Goal: Information Seeking & Learning: Learn about a topic

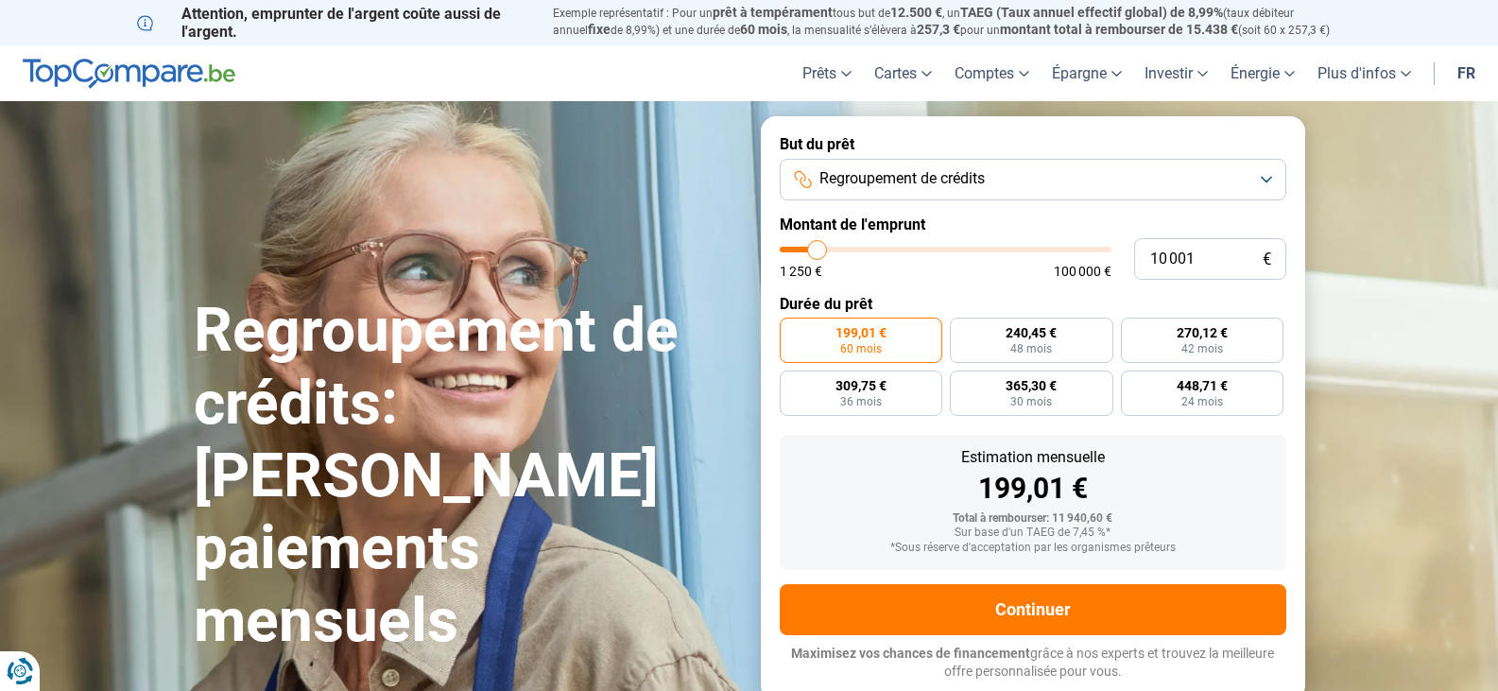
type input "8 000"
type input "8000"
type input "8 250"
type input "8250"
type input "8 500"
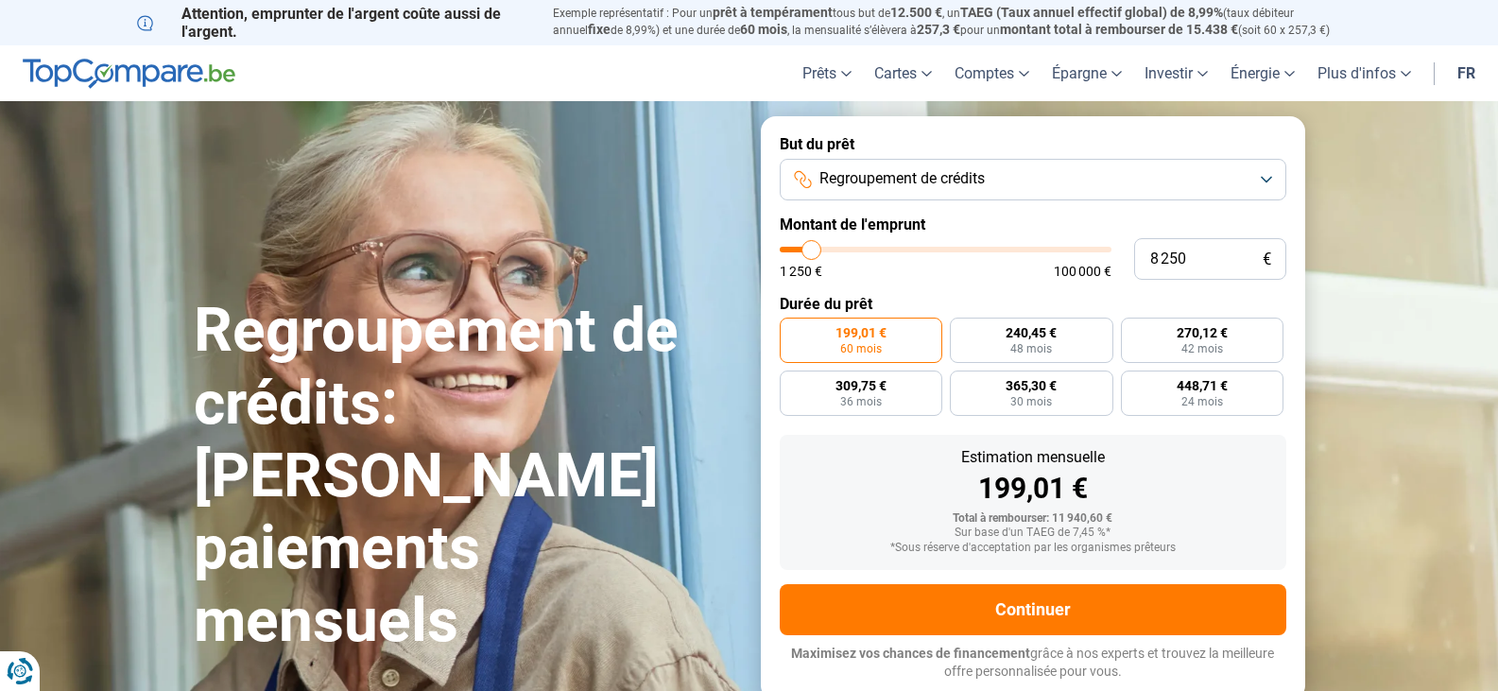
type input "8500"
type input "8 750"
type input "8750"
type input "9 000"
type input "9000"
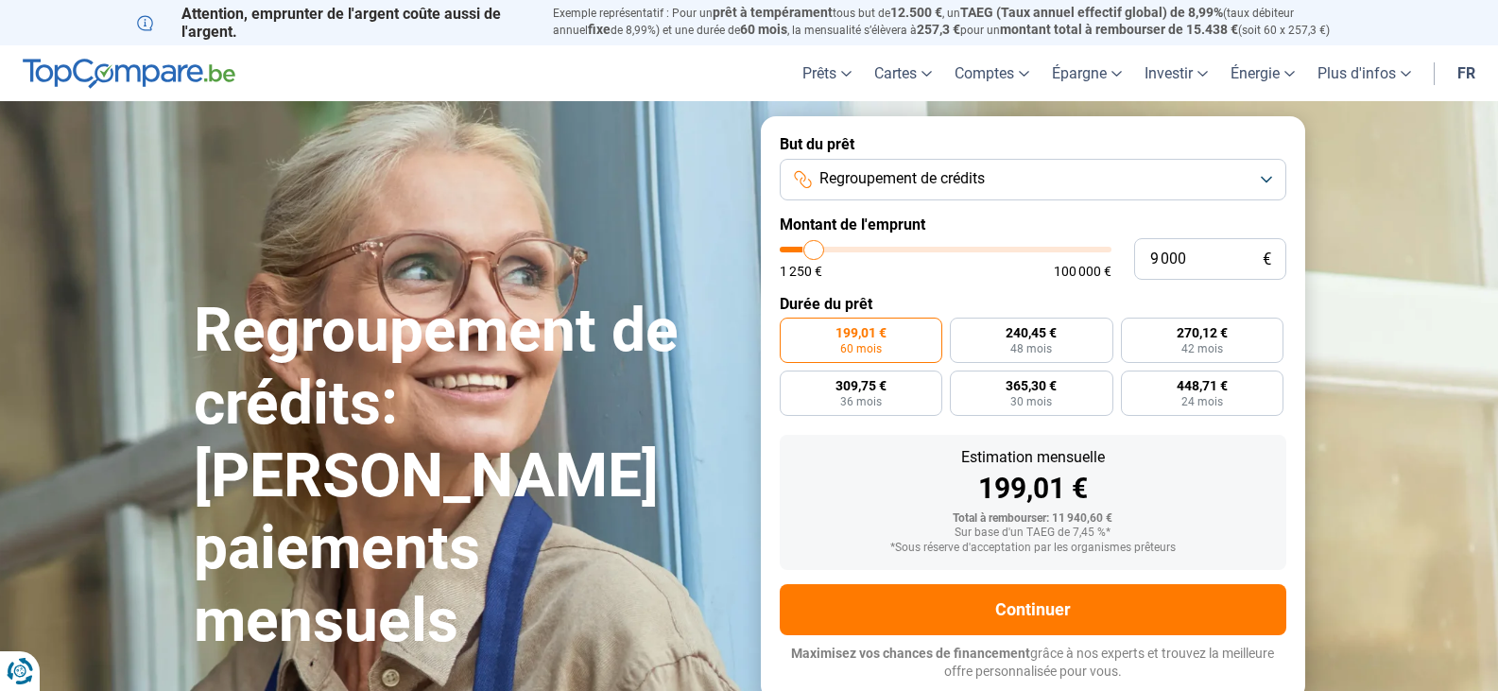
type input "9 500"
type input "9500"
type input "9 750"
type input "9750"
type input "10 000"
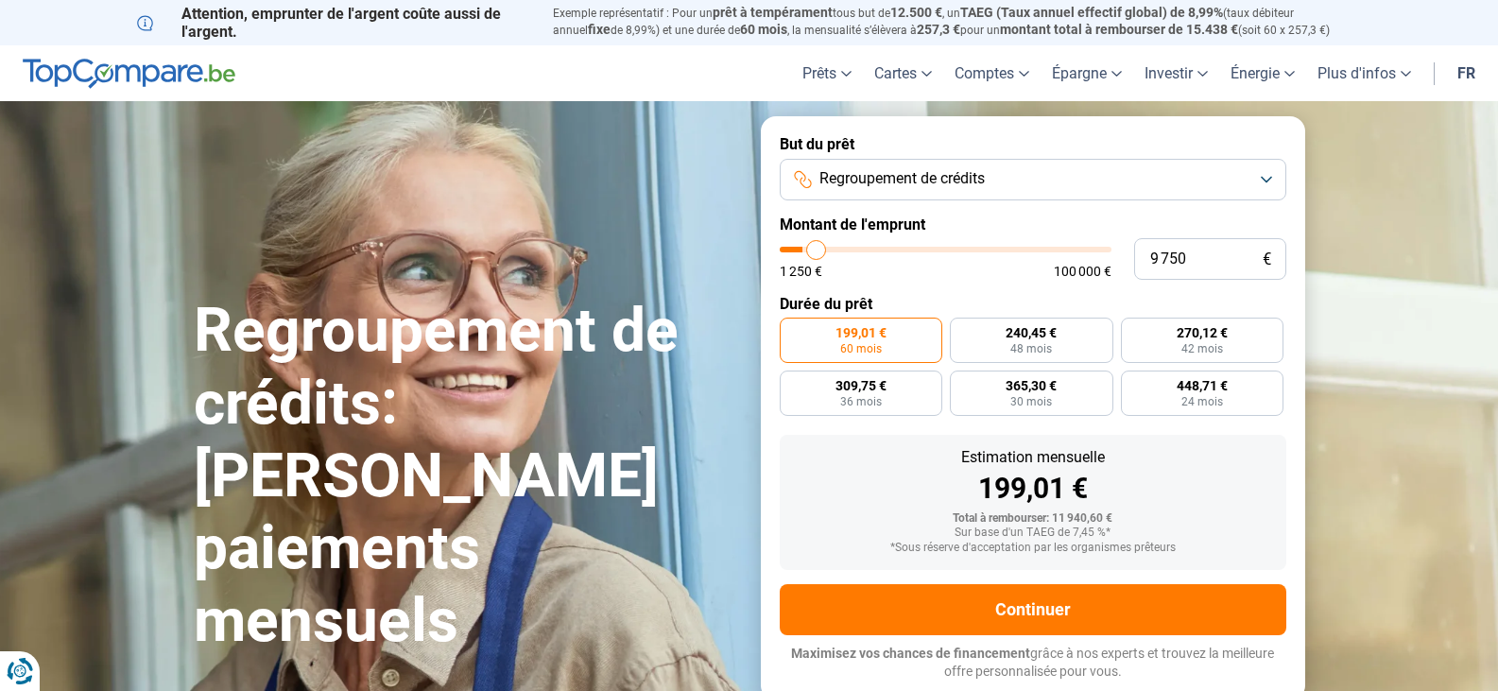
type input "10000"
type input "10 250"
type input "10250"
type input "10 500"
type input "10500"
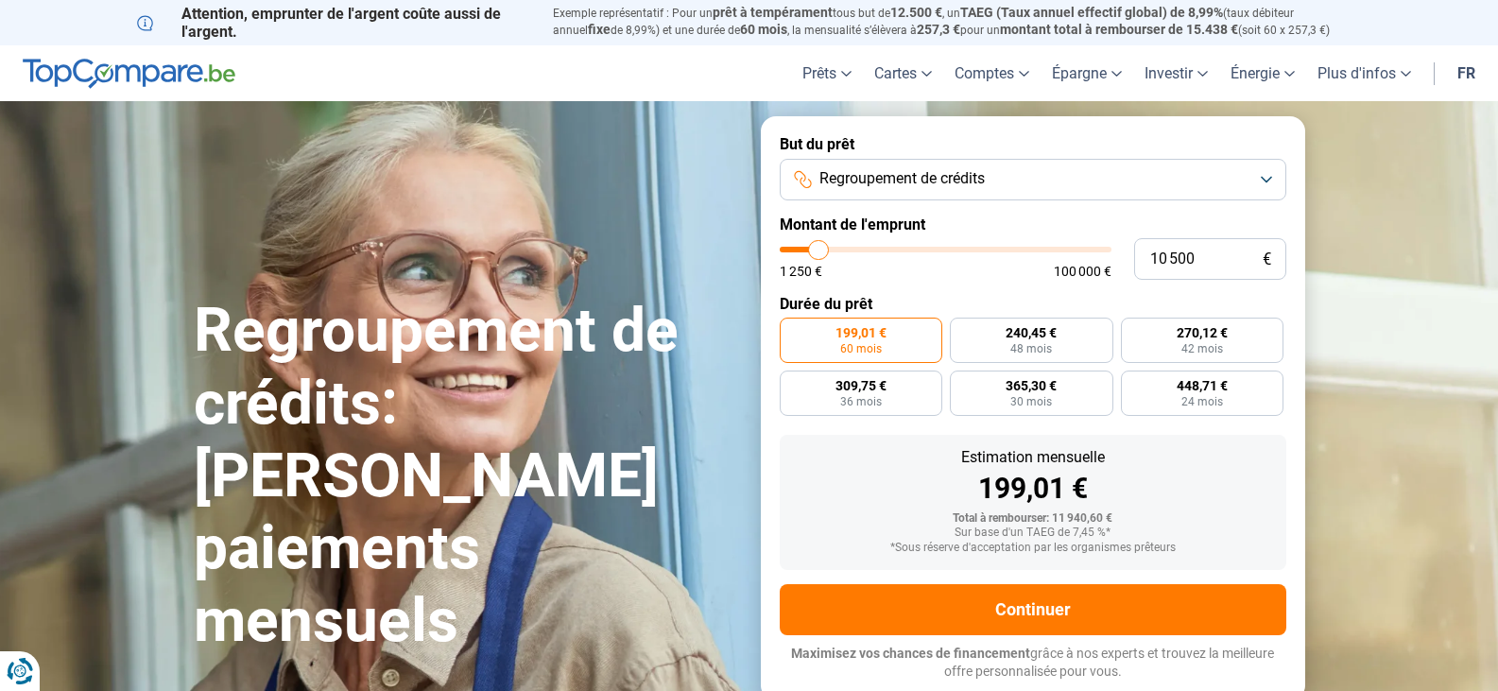
type input "11 000"
type input "11000"
type input "11 250"
type input "11250"
type input "11 500"
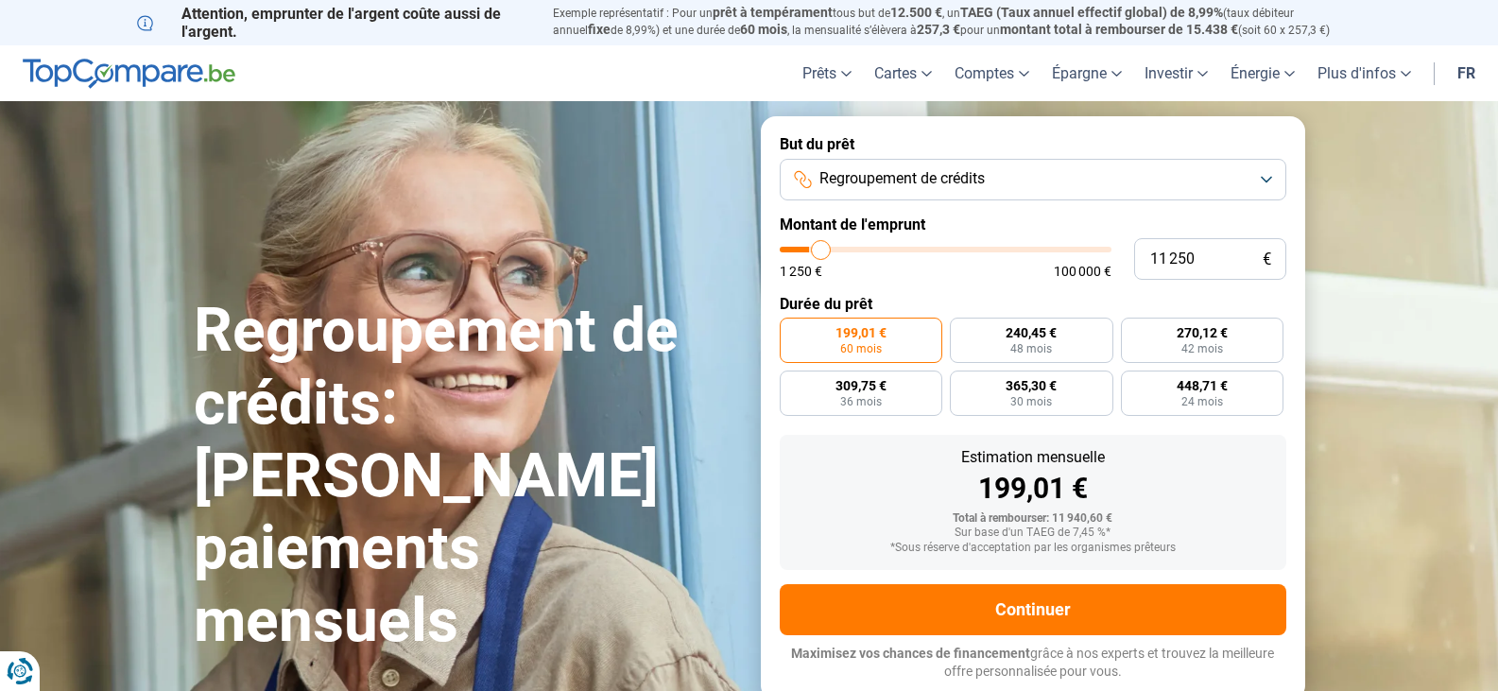
type input "11500"
type input "11 750"
type input "11750"
type input "12 000"
type input "12000"
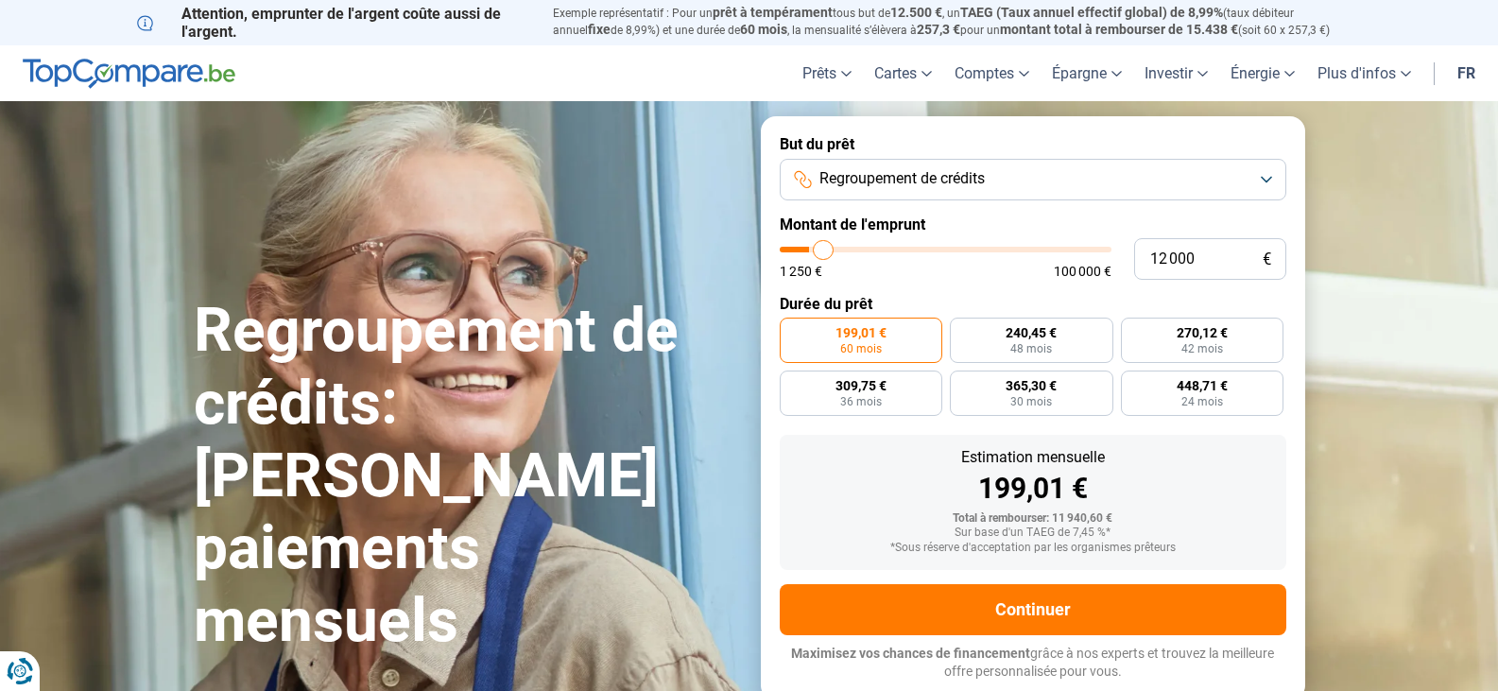
type input "12 500"
type input "12500"
type input "12 000"
type input "12000"
type input "11 000"
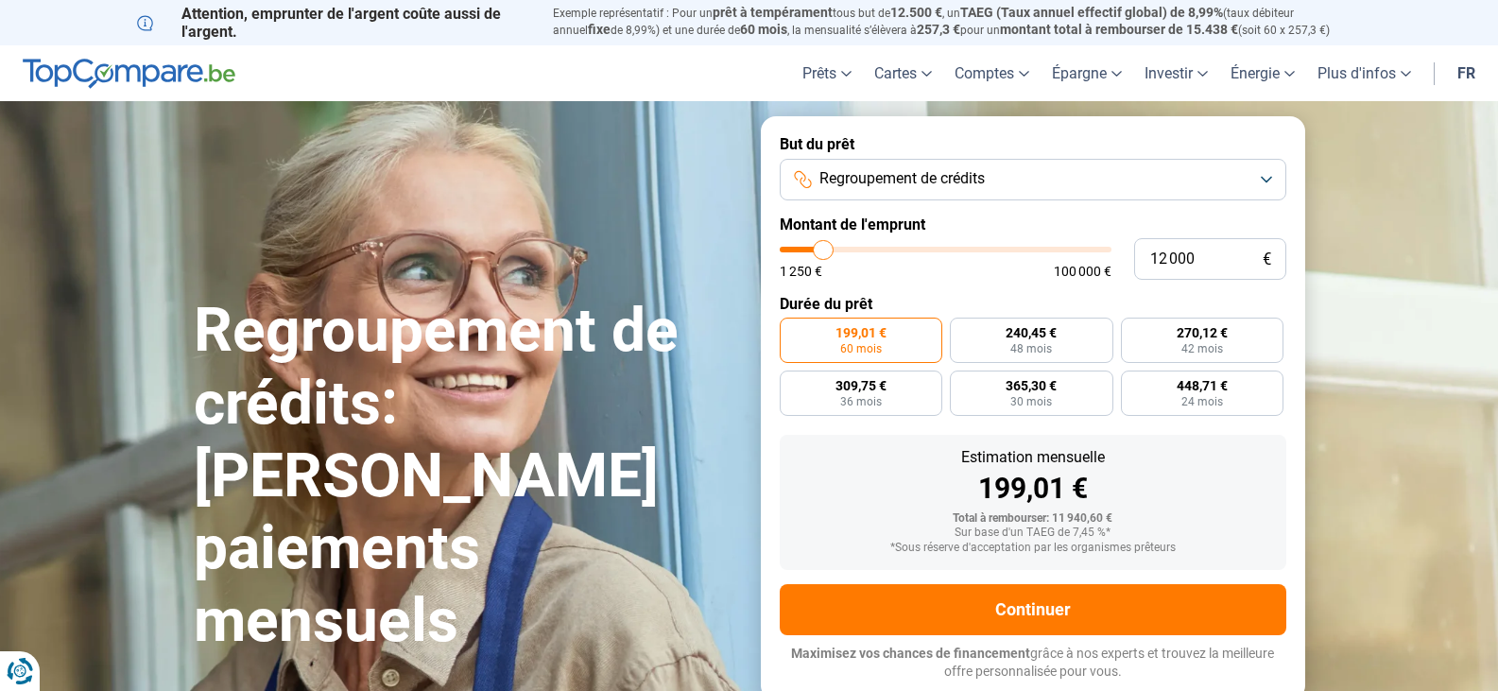
type input "11000"
type input "10 000"
type input "10000"
type input "8 500"
type input "8500"
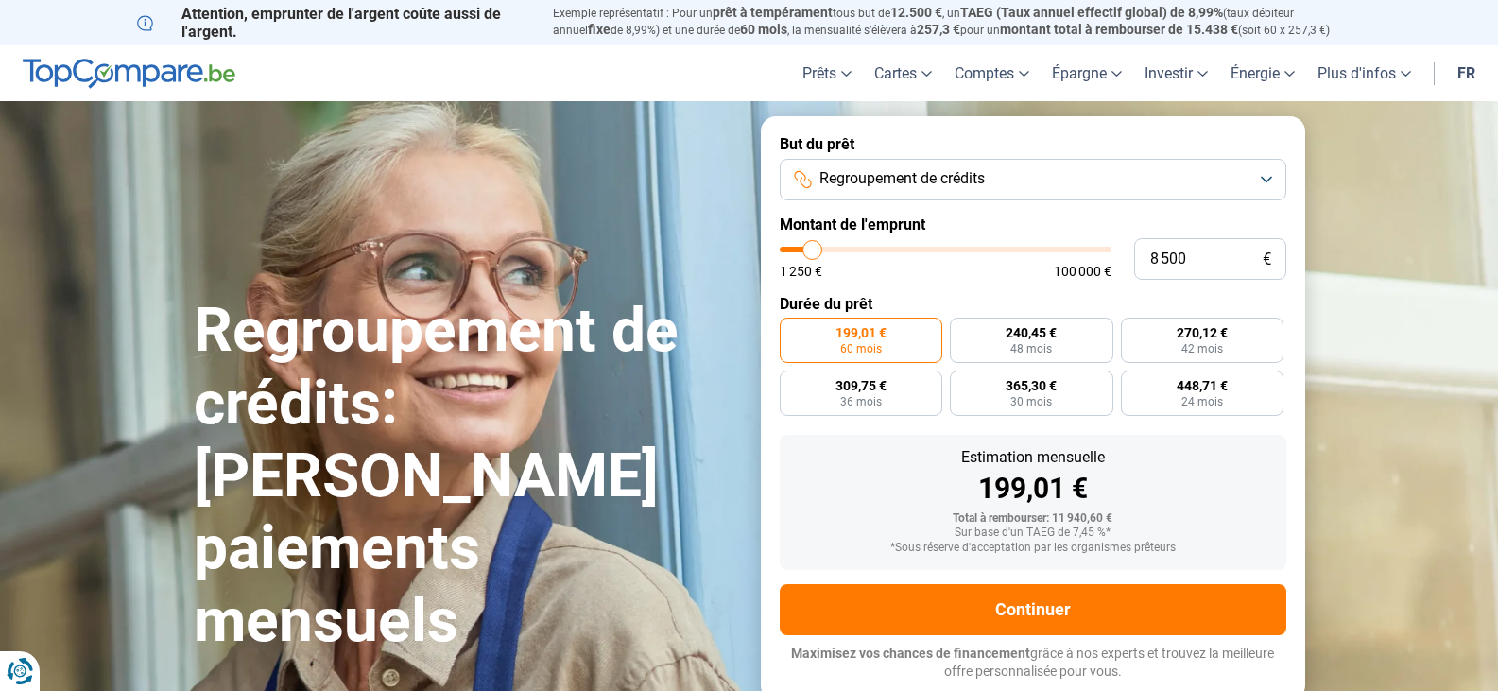
type input "7 250"
type input "7250"
type input "6 000"
type input "6000"
type input "5 250"
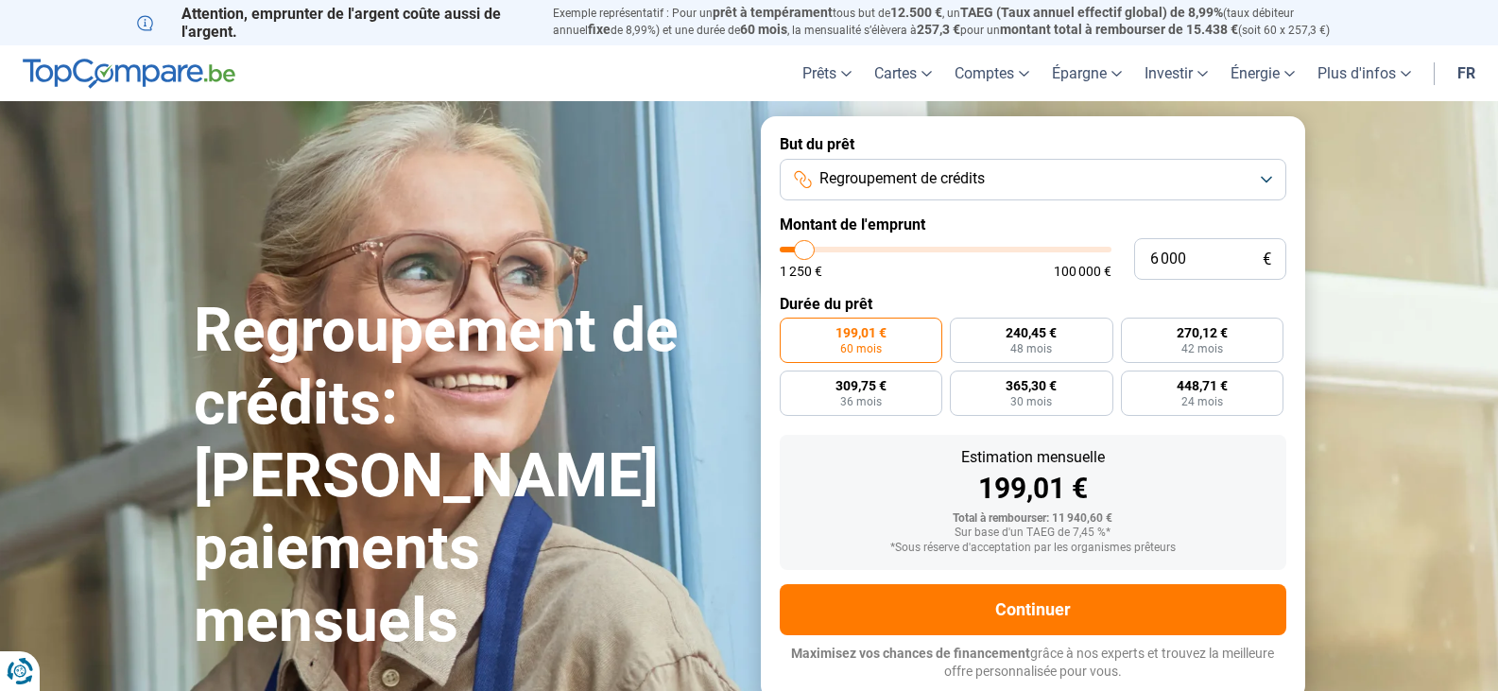
type input "5250"
type input "5 000"
type input "5000"
type input "4 500"
type input "4500"
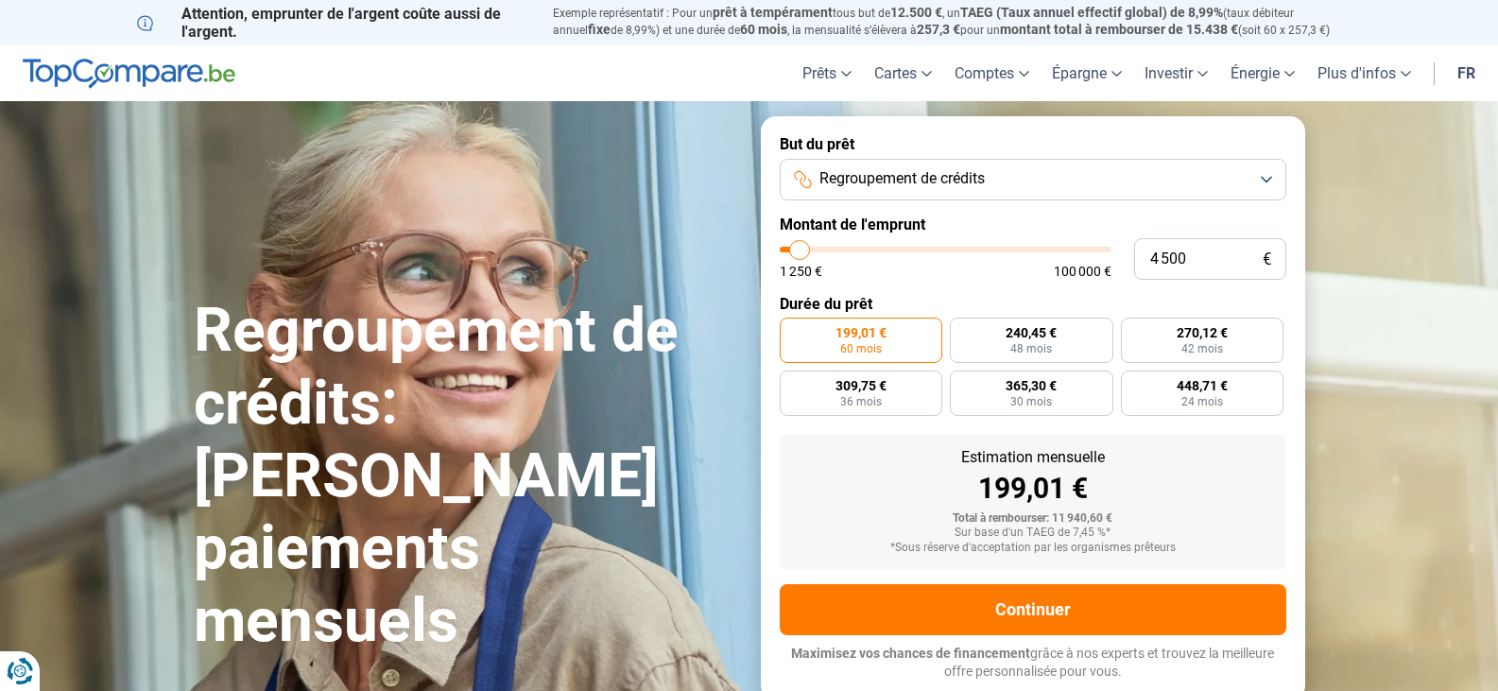
type input "4 250"
type input "4250"
type input "3 750"
type input "3750"
type input "3 500"
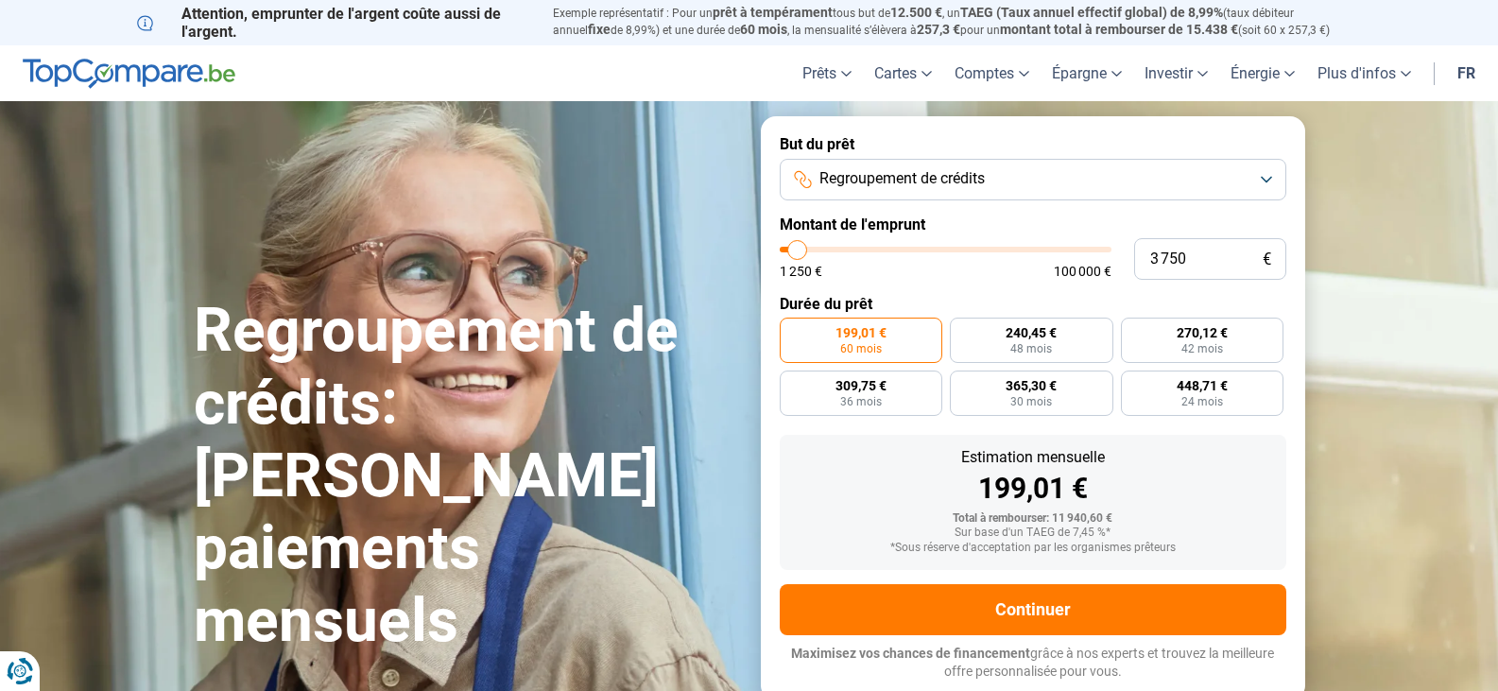
type input "3500"
type input "2 500"
type input "2500"
type input "1 500"
type input "1500"
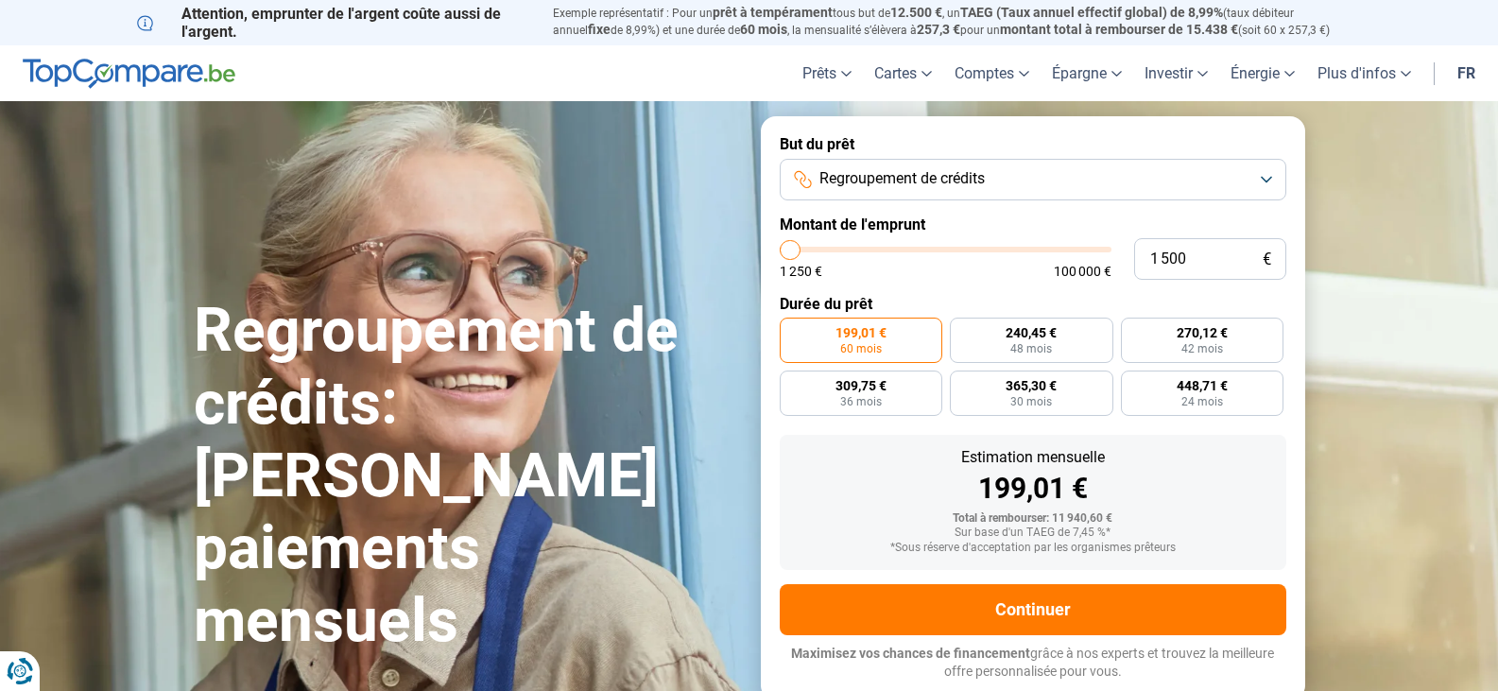
type input "1 250"
type input "1250"
type input "2 000"
type input "2000"
type input "2 500"
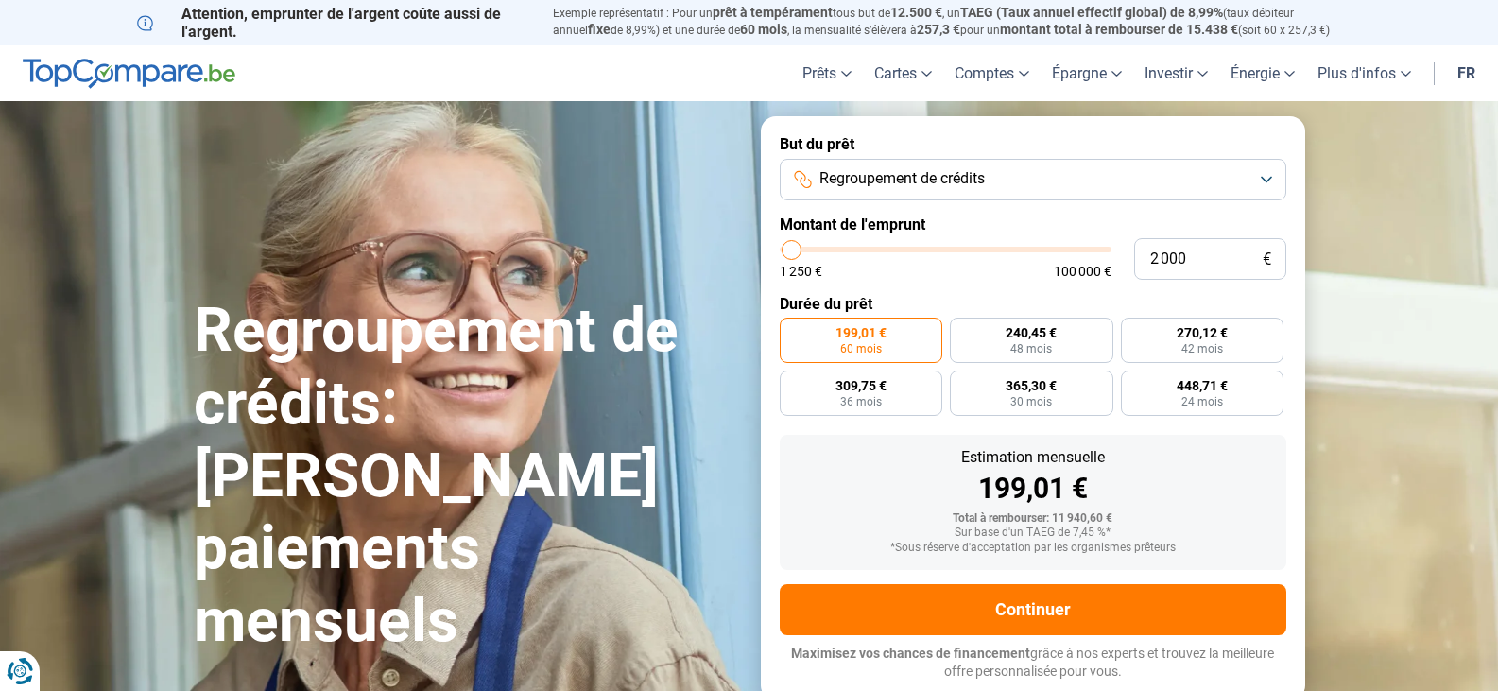
type input "2500"
type input "2 750"
type input "2750"
type input "3 000"
type input "3000"
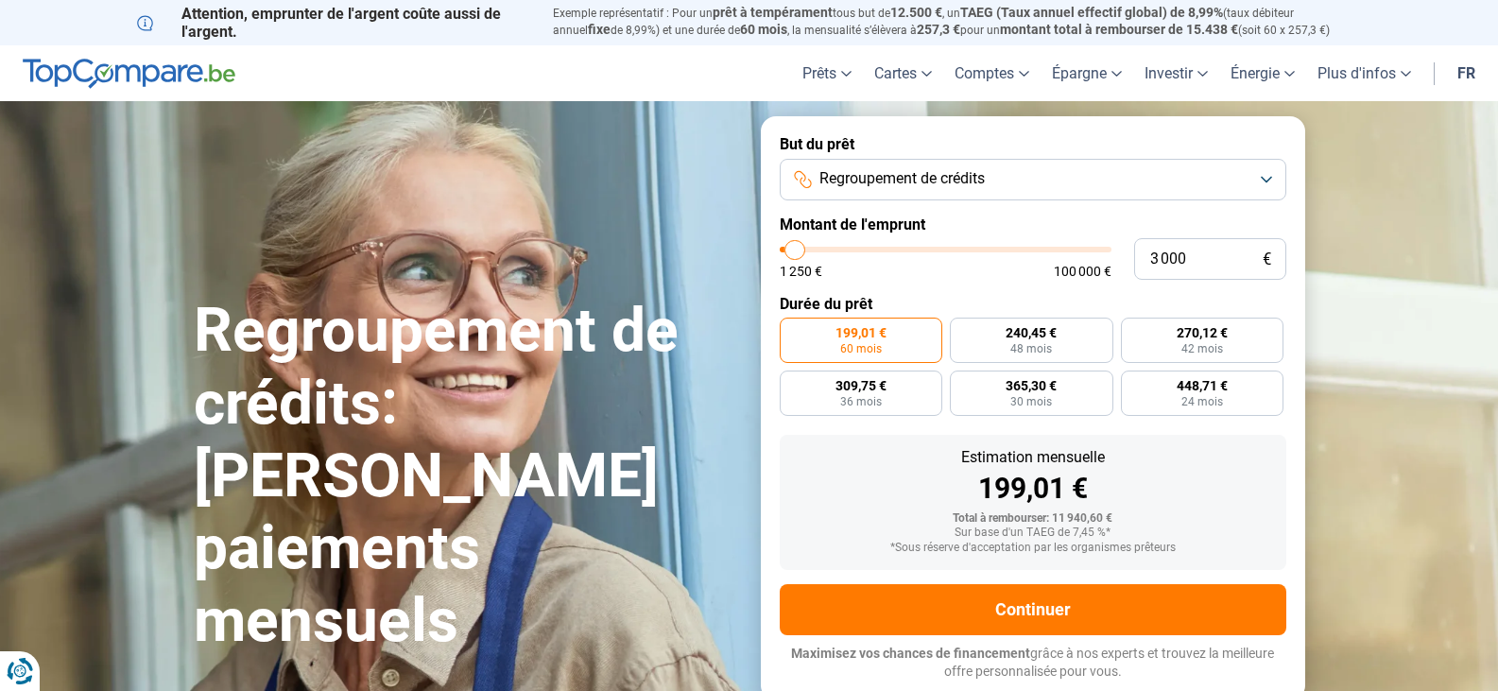
type input "3 500"
type input "3500"
type input "3 750"
type input "3750"
type input "4 000"
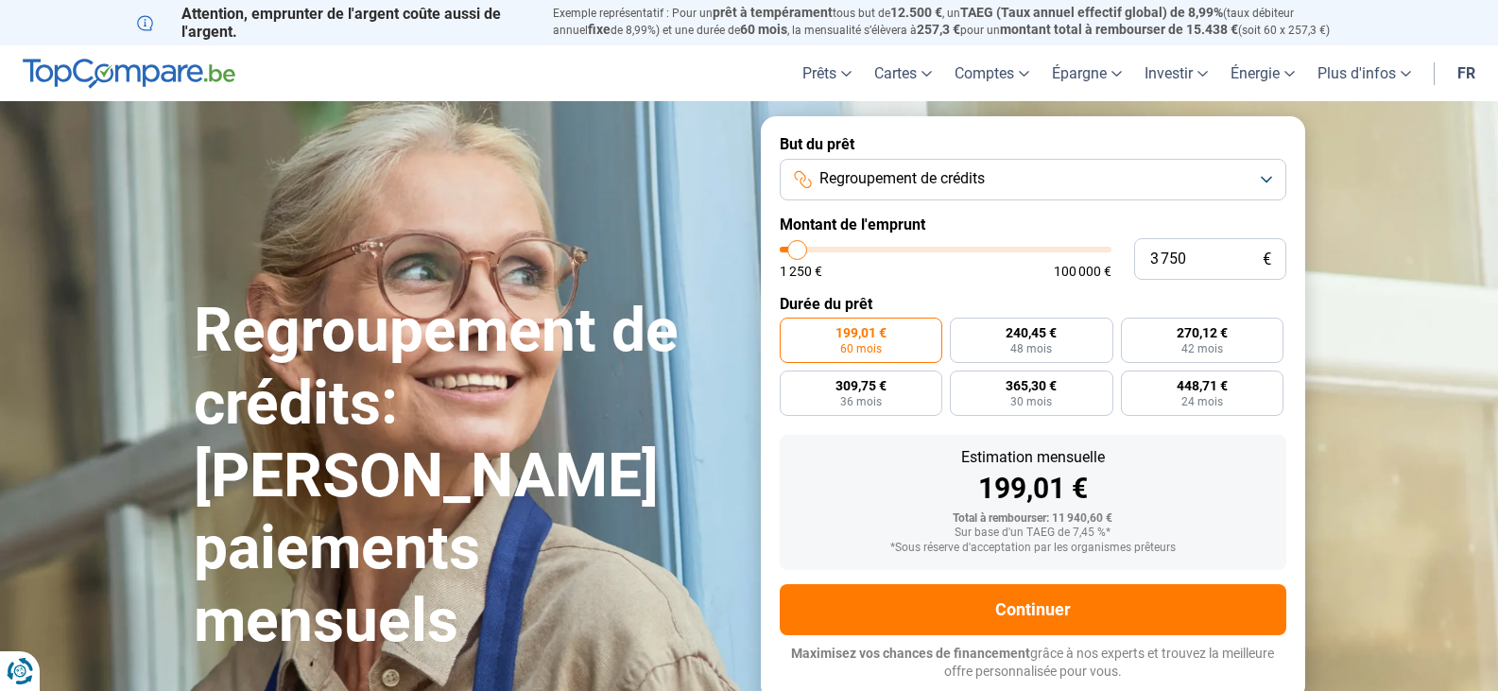
type input "4000"
type input "4 250"
type input "4250"
type input "4 500"
type input "4500"
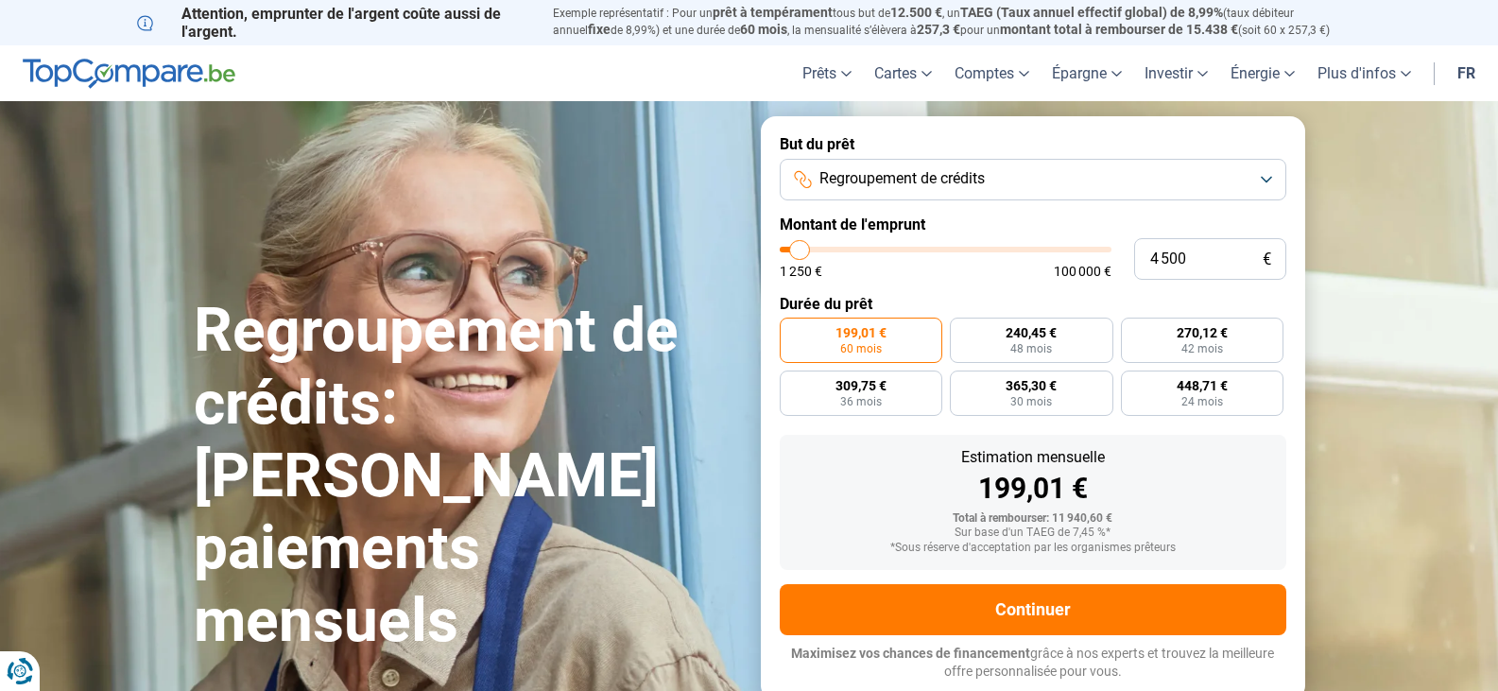
type input "5 000"
type input "5000"
type input "5 500"
type input "5500"
type input "5 750"
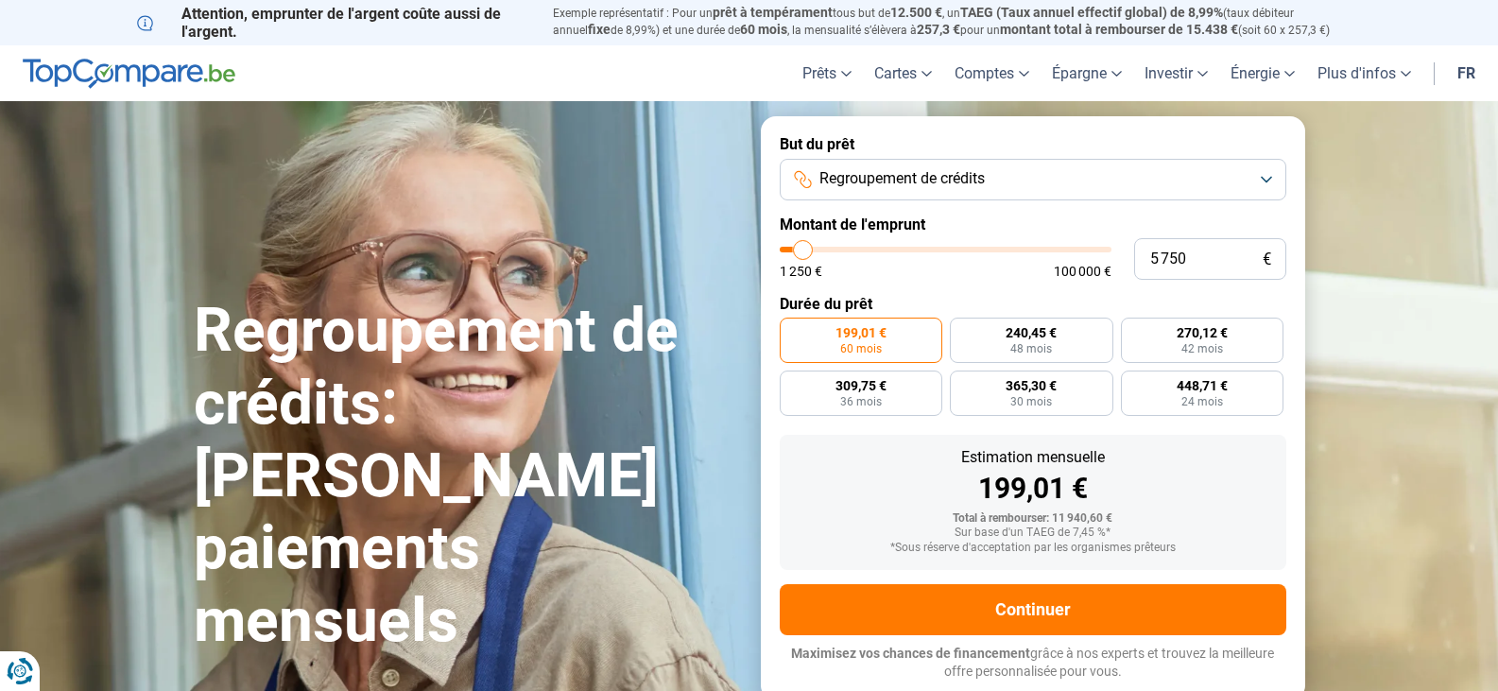
type input "5750"
type input "5 500"
type input "5500"
type input "5 250"
type input "5250"
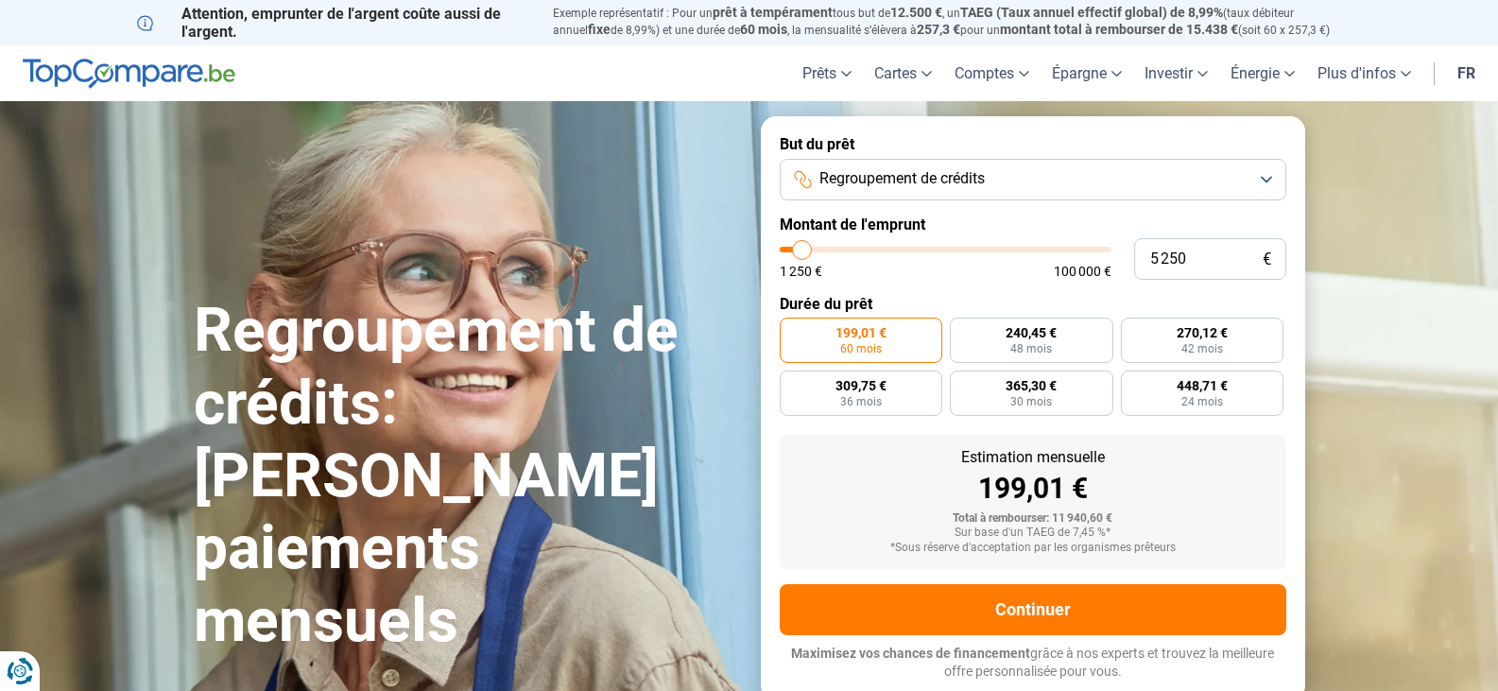
type input "5 000"
type input "5000"
type input "4 500"
type input "4500"
type input "4 250"
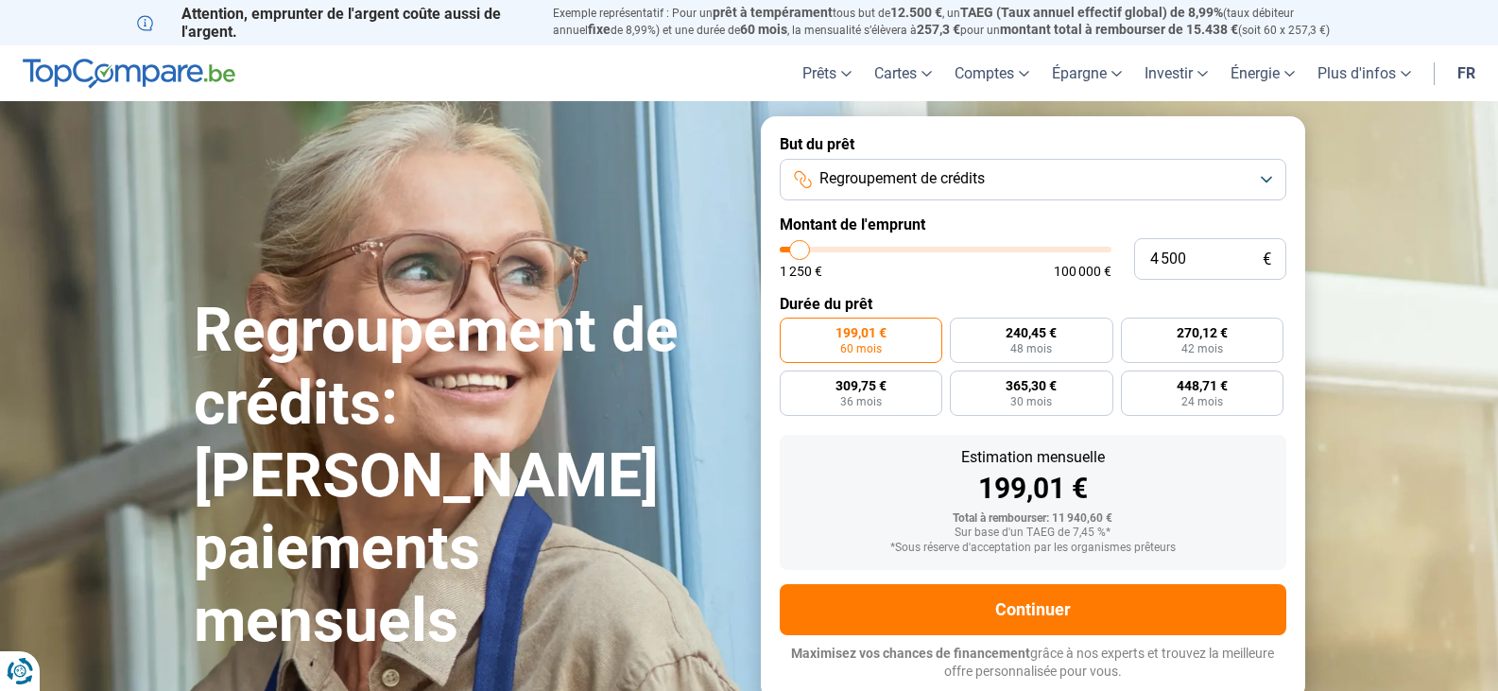
type input "4250"
type input "4 000"
type input "4000"
type input "3 750"
type input "3750"
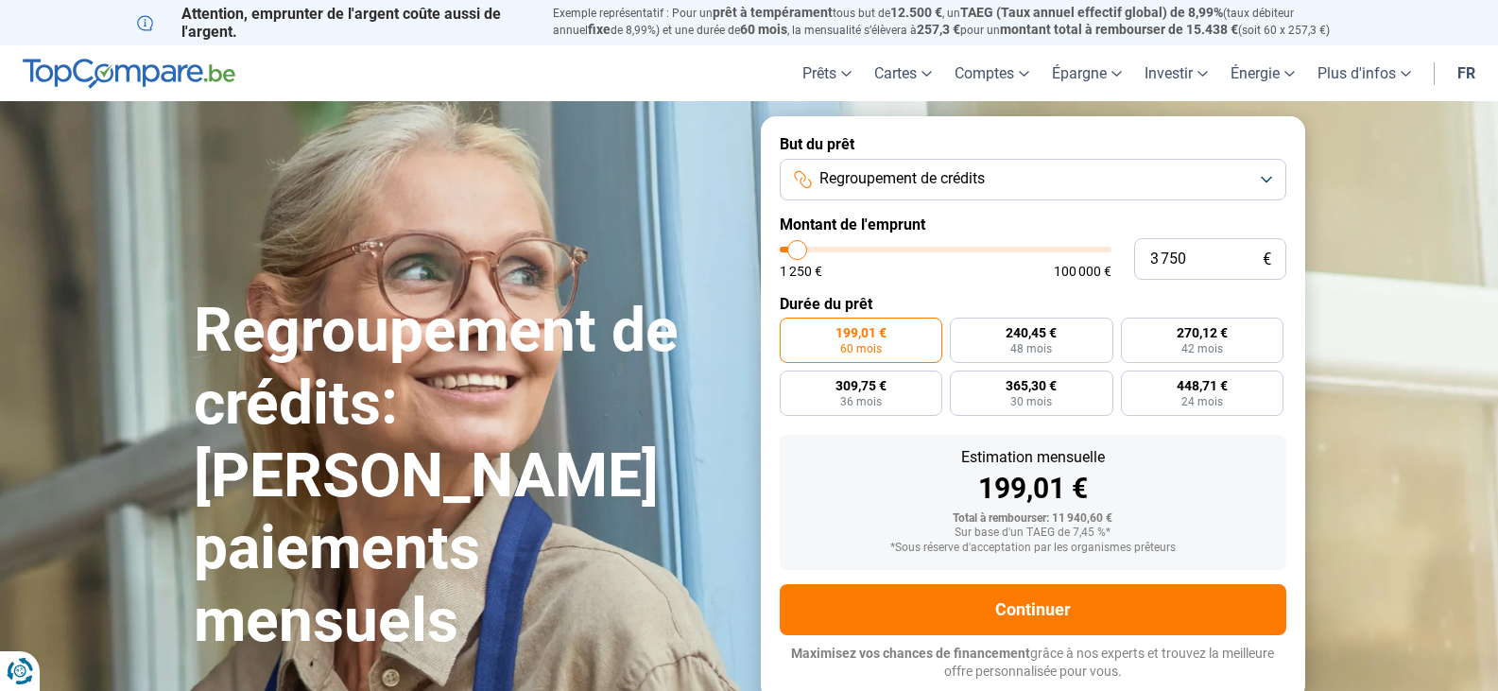
type input "3 500"
type input "3500"
type input "2 750"
type input "2750"
type input "2 500"
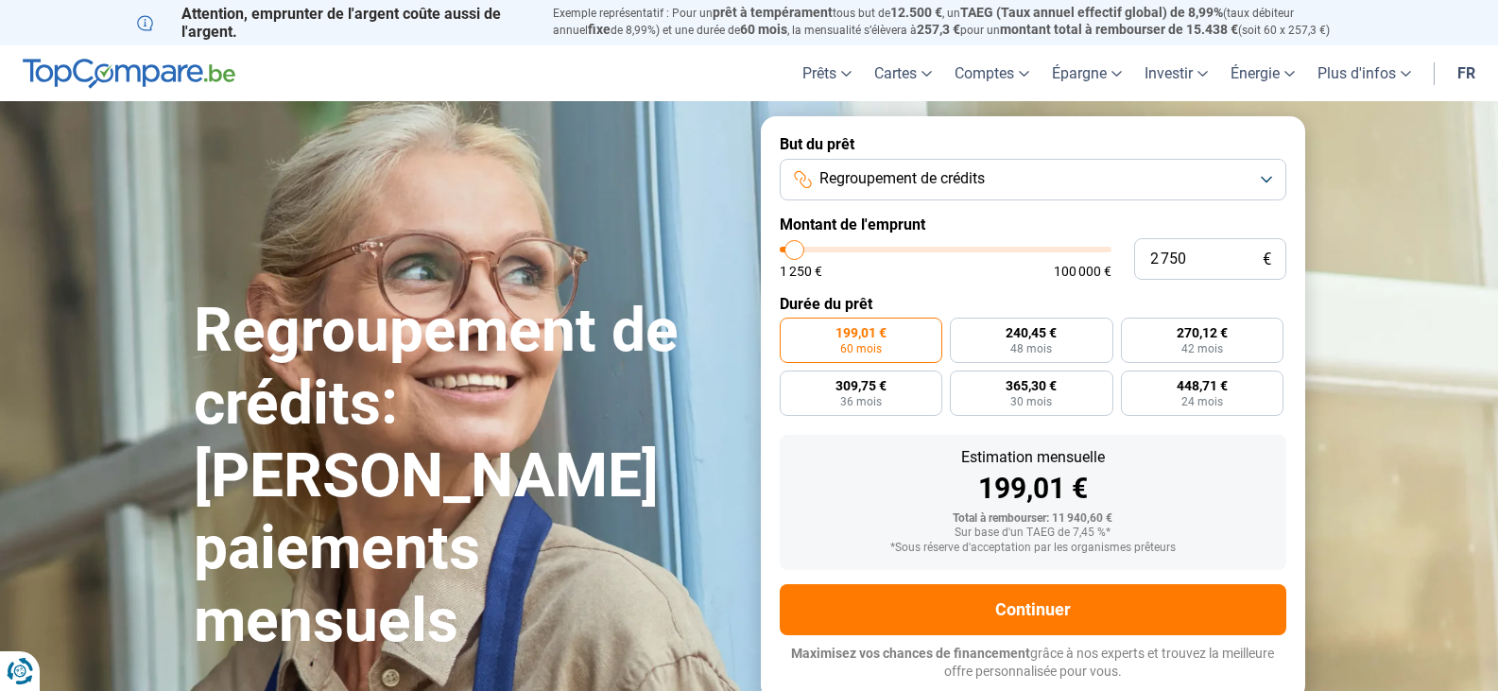
type input "2500"
type input "2 750"
type input "2750"
type input "3 000"
type input "3000"
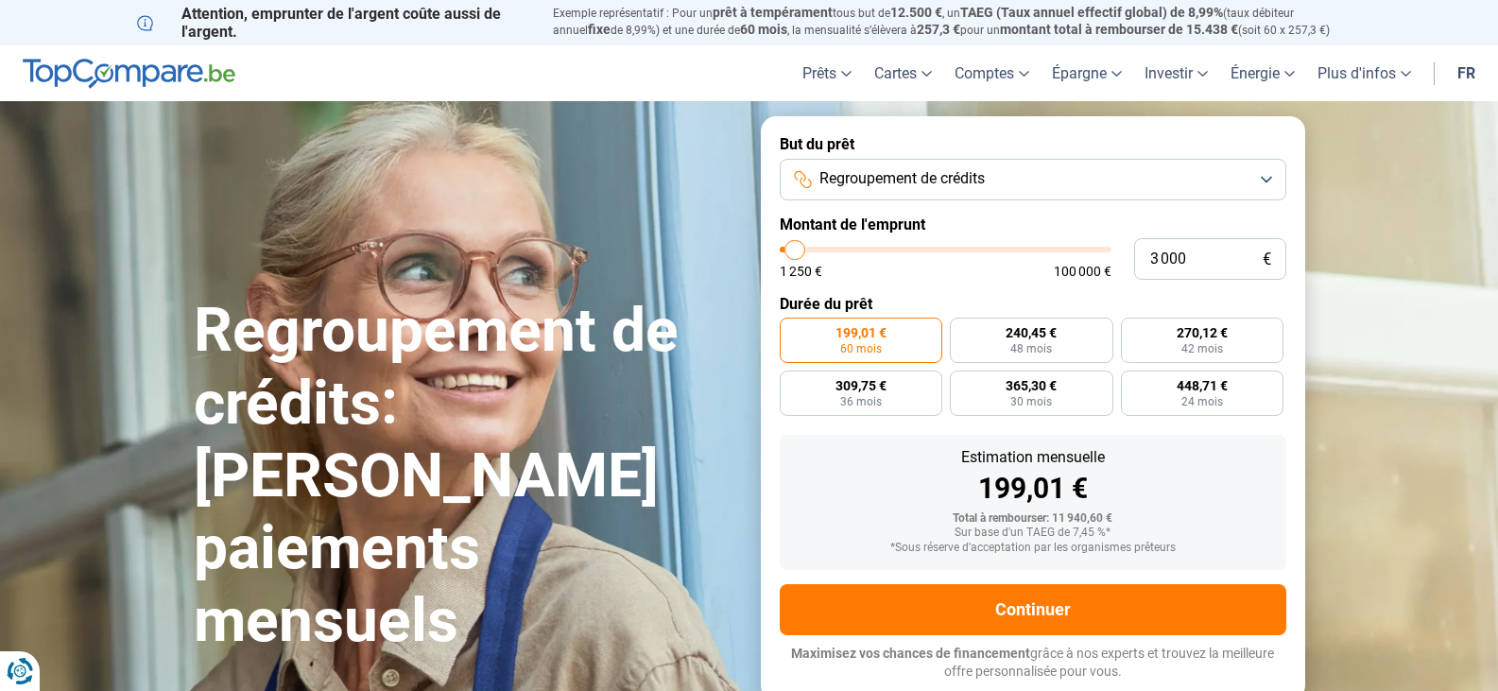
type input "3 500"
type input "3500"
type input "3 750"
type input "3750"
type input "4 000"
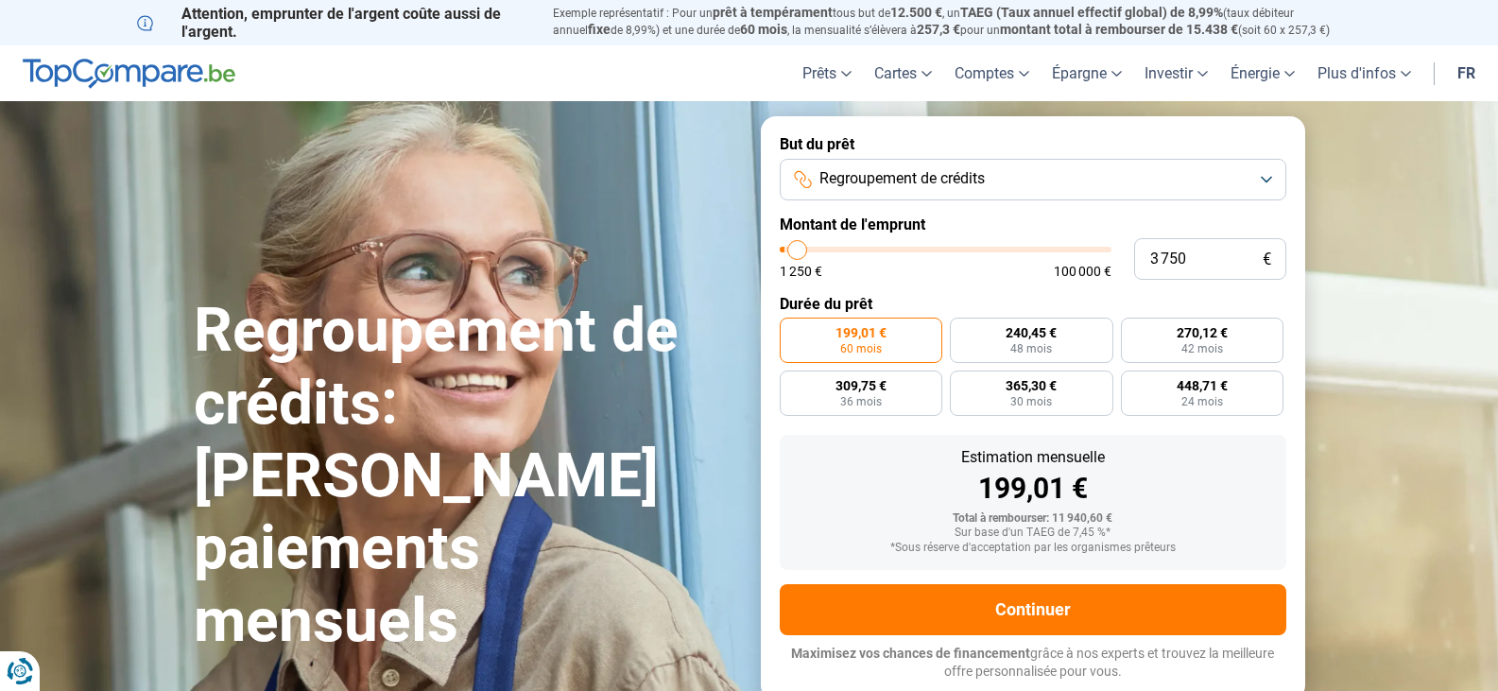
type input "4000"
type input "4 250"
type input "4250"
type input "4 500"
type input "4500"
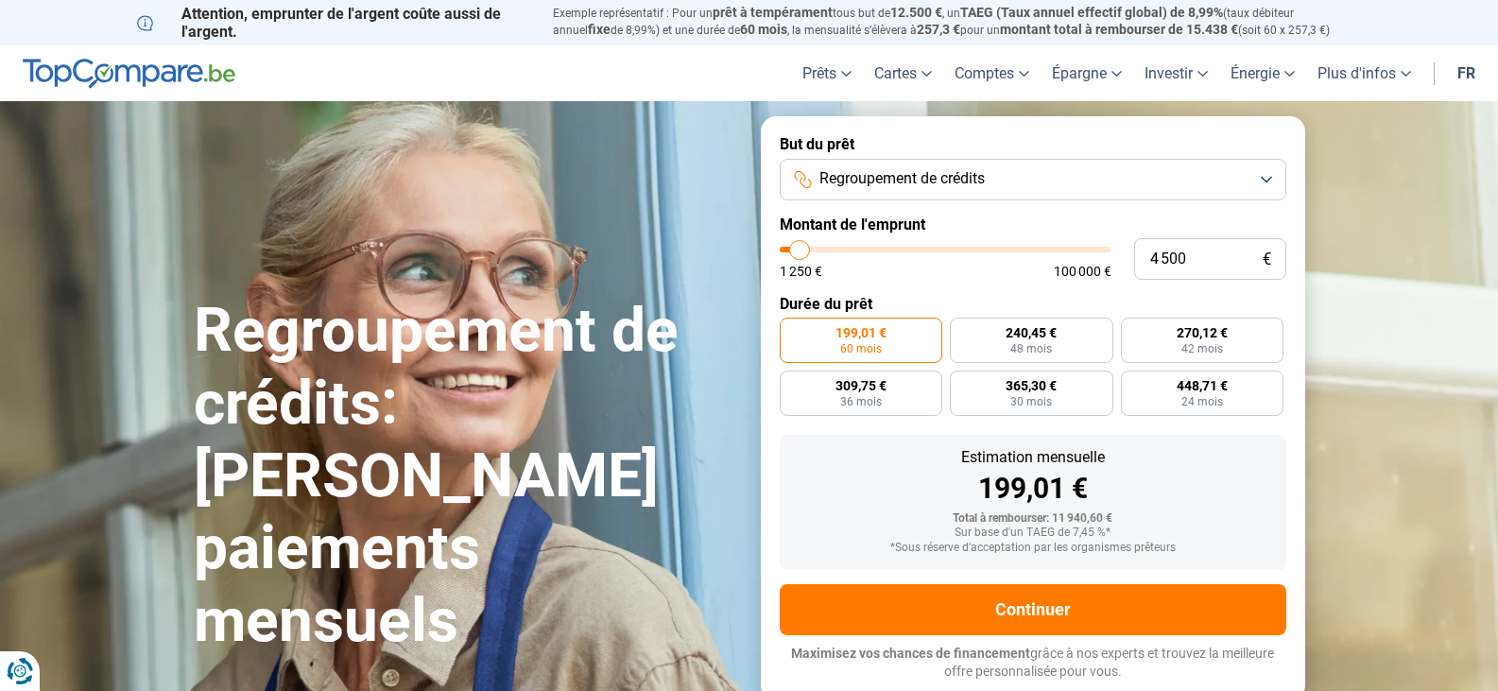
type input "5 000"
type input "5000"
type input "5 250"
type input "5250"
type input "5 000"
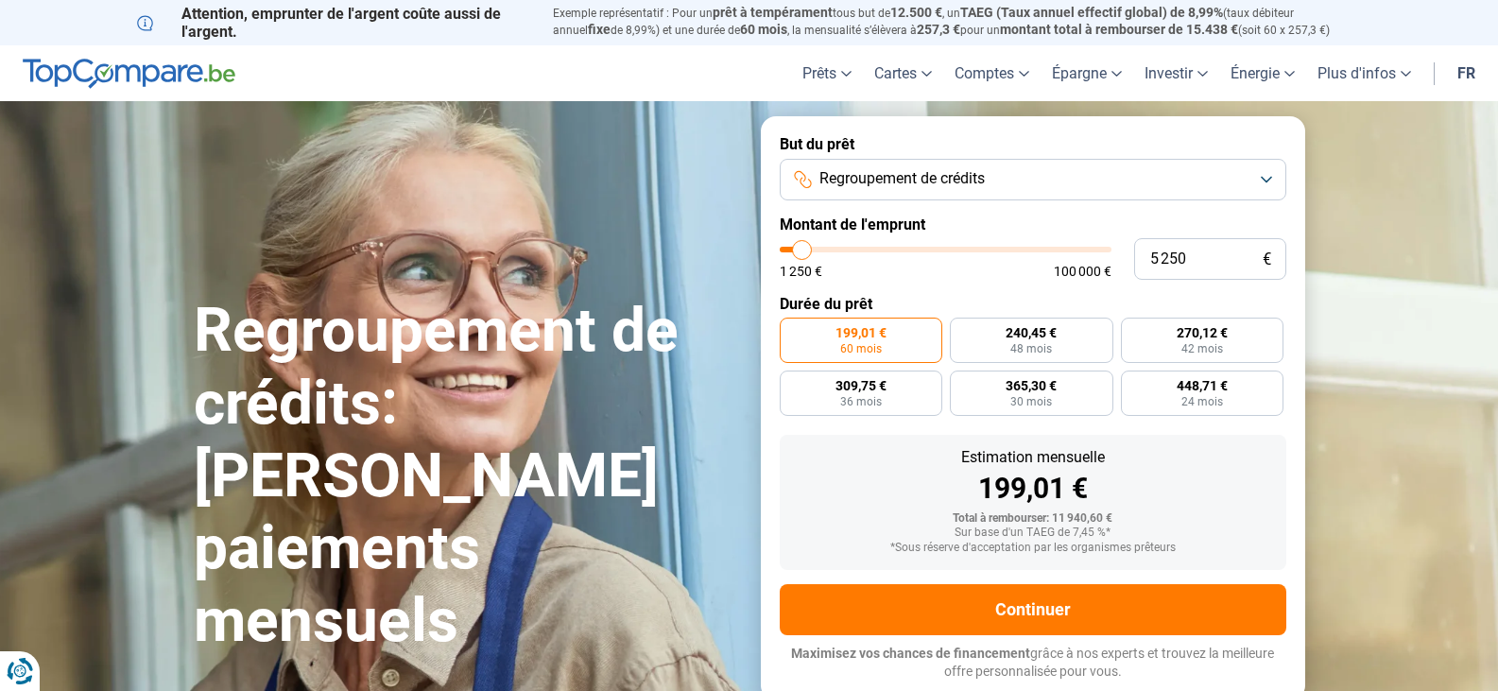
type input "5000"
type input "4 500"
type input "4500"
type input "4 250"
type input "4250"
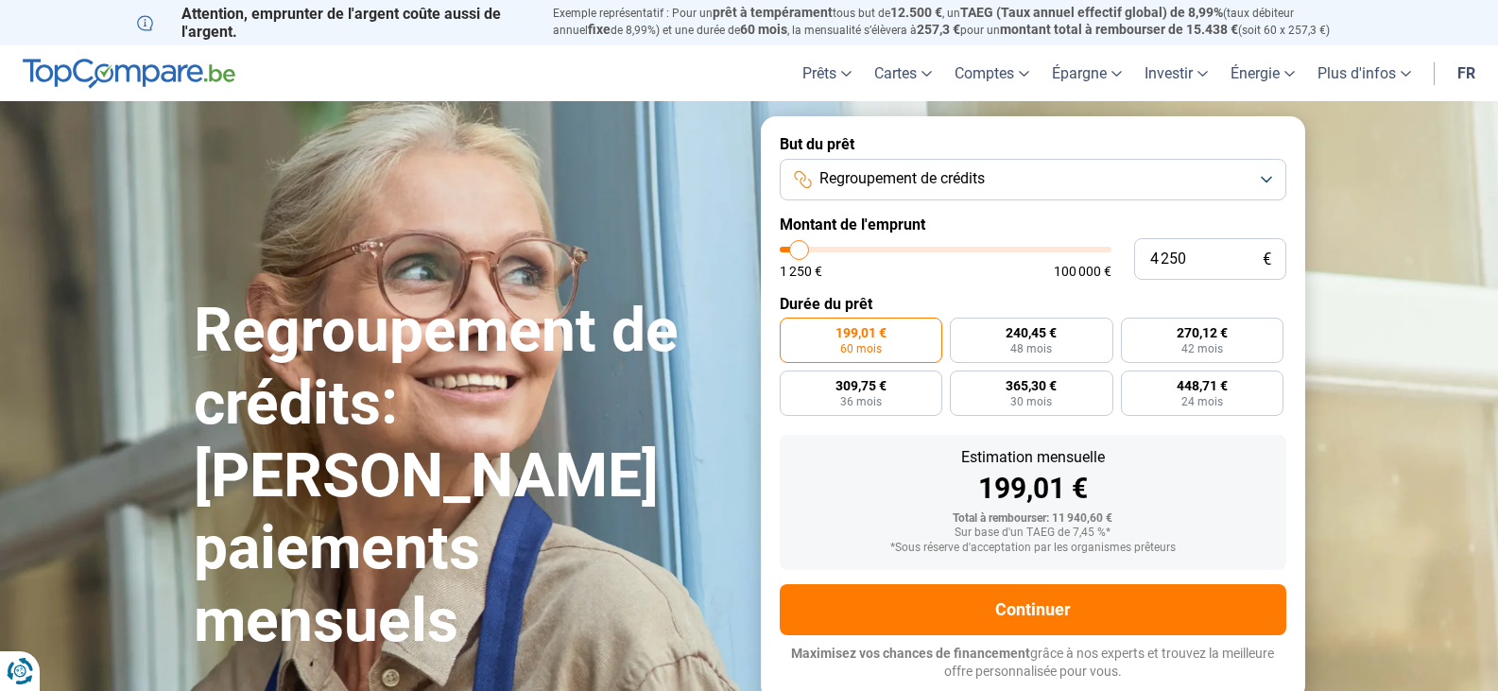
type input "4 500"
type input "4500"
type input "5 000"
drag, startPoint x: 811, startPoint y: 251, endPoint x: 801, endPoint y: 249, distance: 9.9
type input "5000"
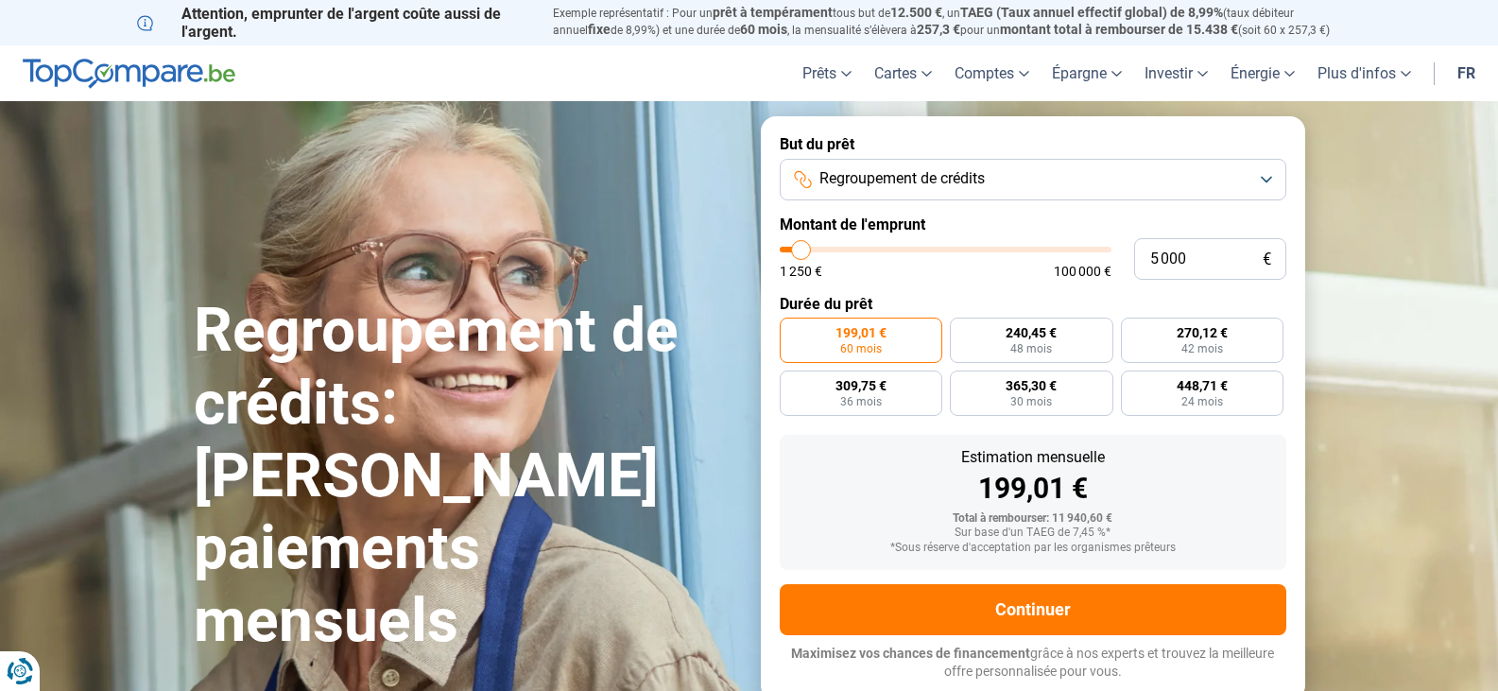
click at [801, 249] on input "range" at bounding box center [946, 250] width 332 height 6
radio input "true"
